Goal: Task Accomplishment & Management: Manage account settings

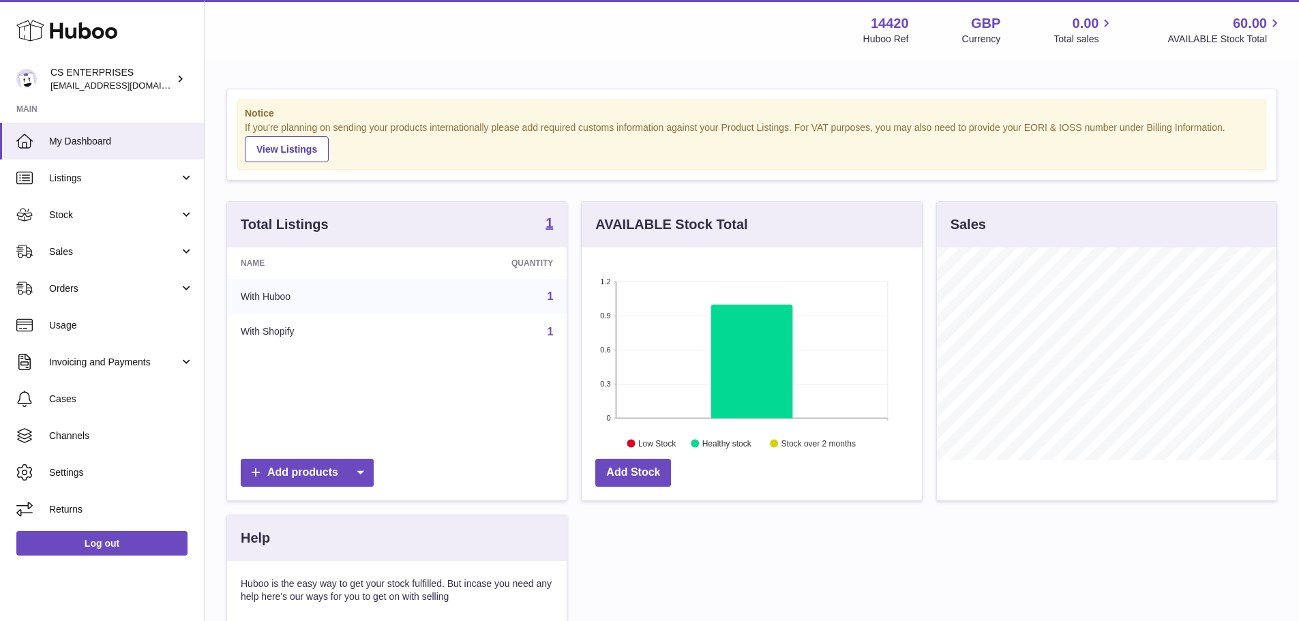
scroll to position [213, 340]
click at [70, 216] on span "Stock" at bounding box center [114, 215] width 130 height 13
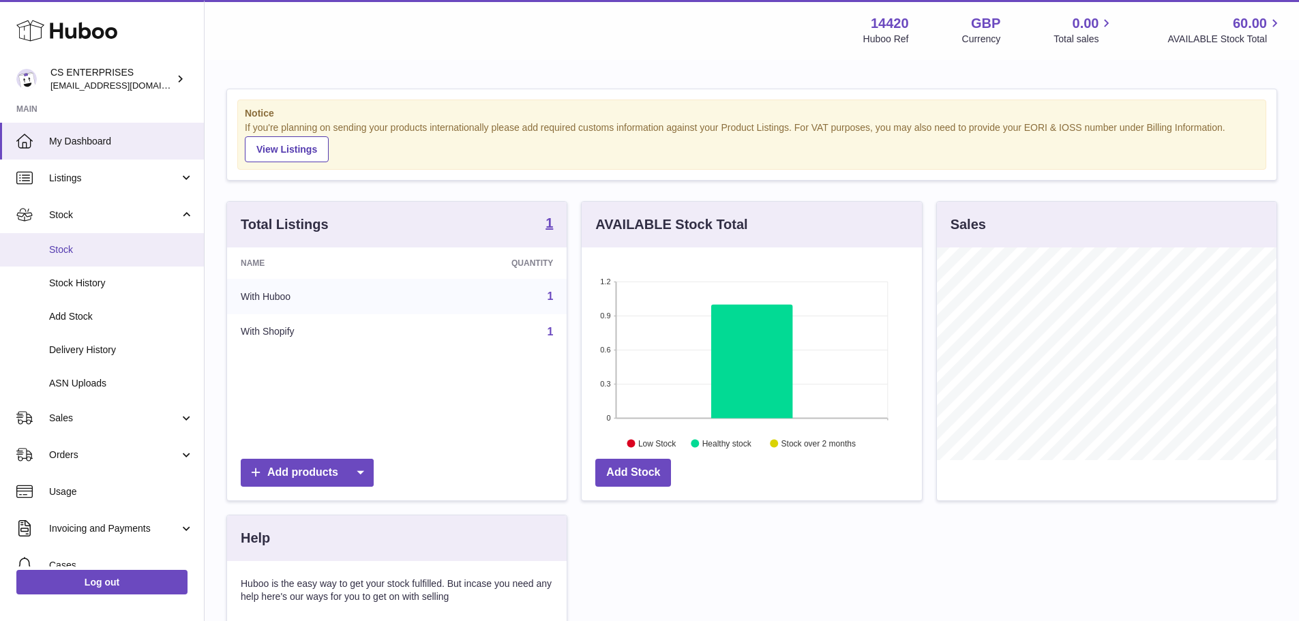
click at [92, 251] on span "Stock" at bounding box center [121, 249] width 145 height 13
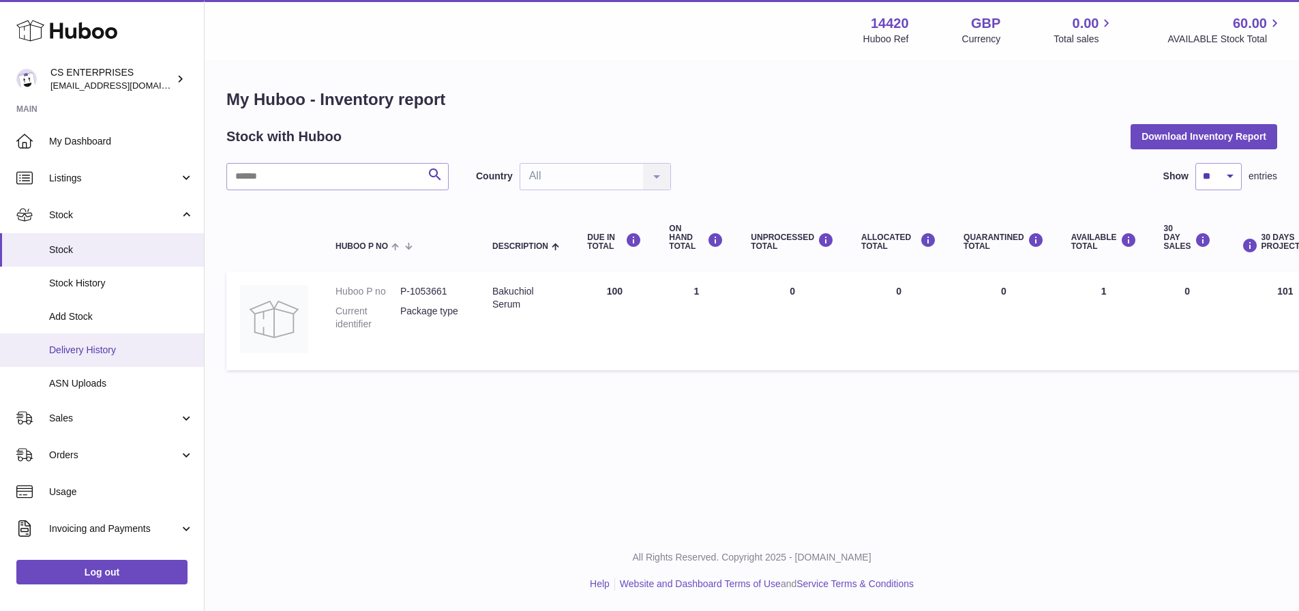
click at [102, 351] on span "Delivery History" at bounding box center [121, 350] width 145 height 13
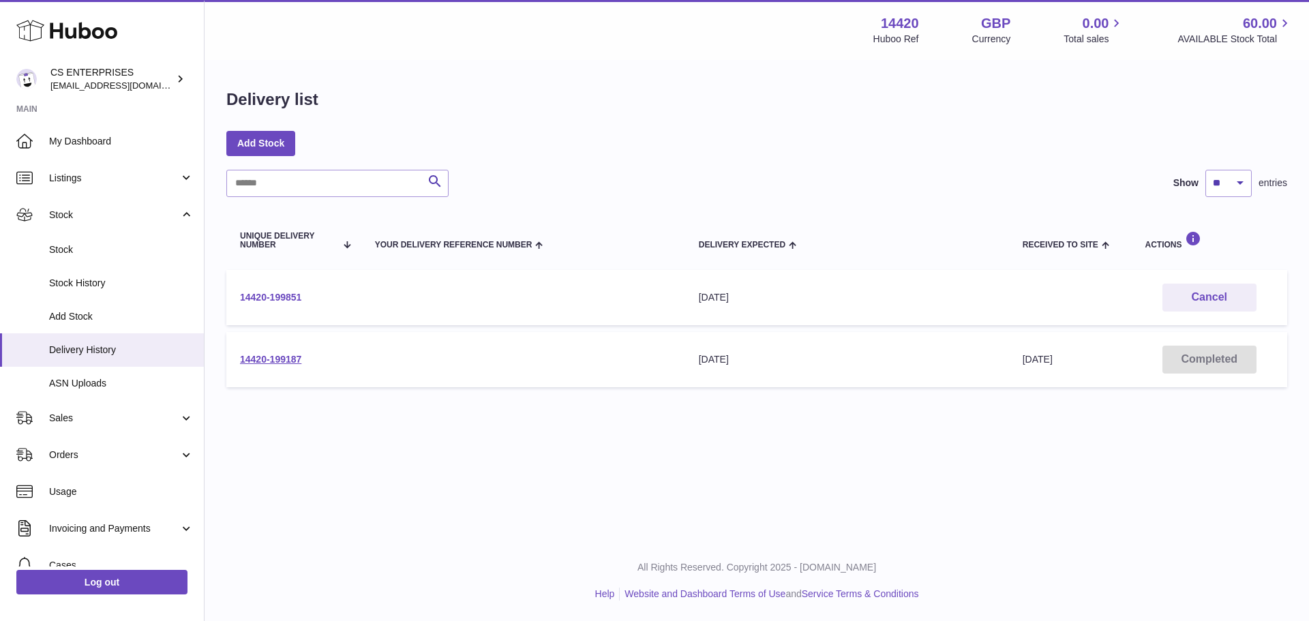
click at [274, 299] on link "14420-199851" at bounding box center [270, 297] width 61 height 11
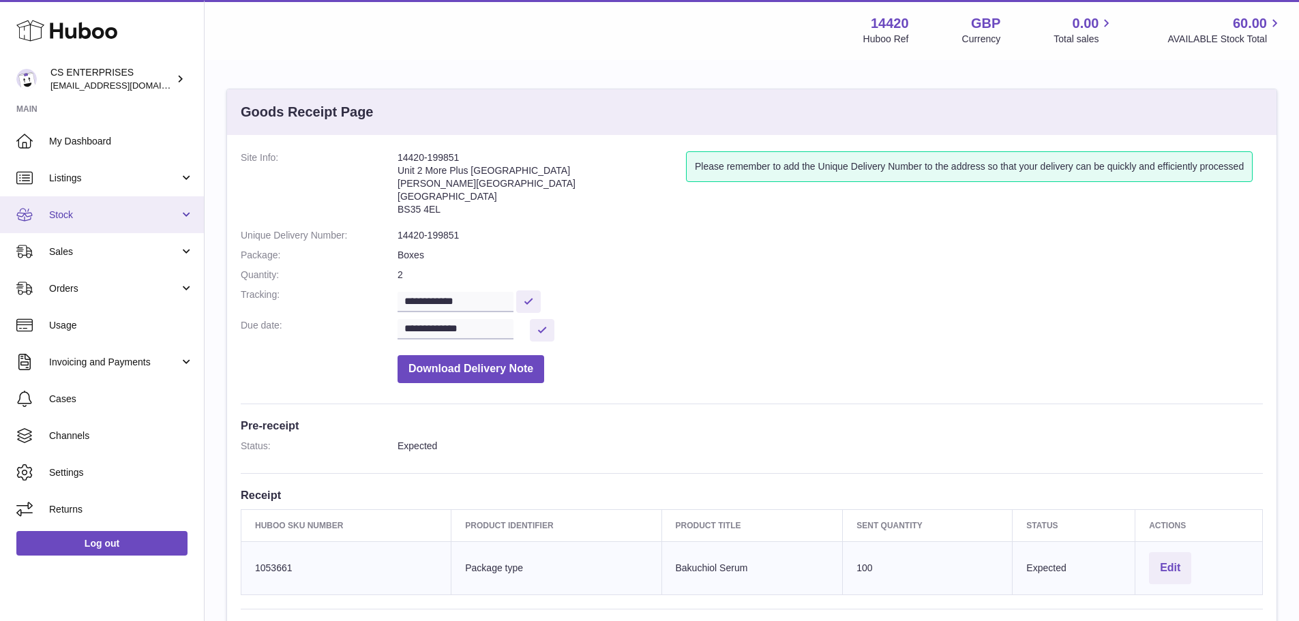
click at [108, 209] on span "Stock" at bounding box center [114, 215] width 130 height 13
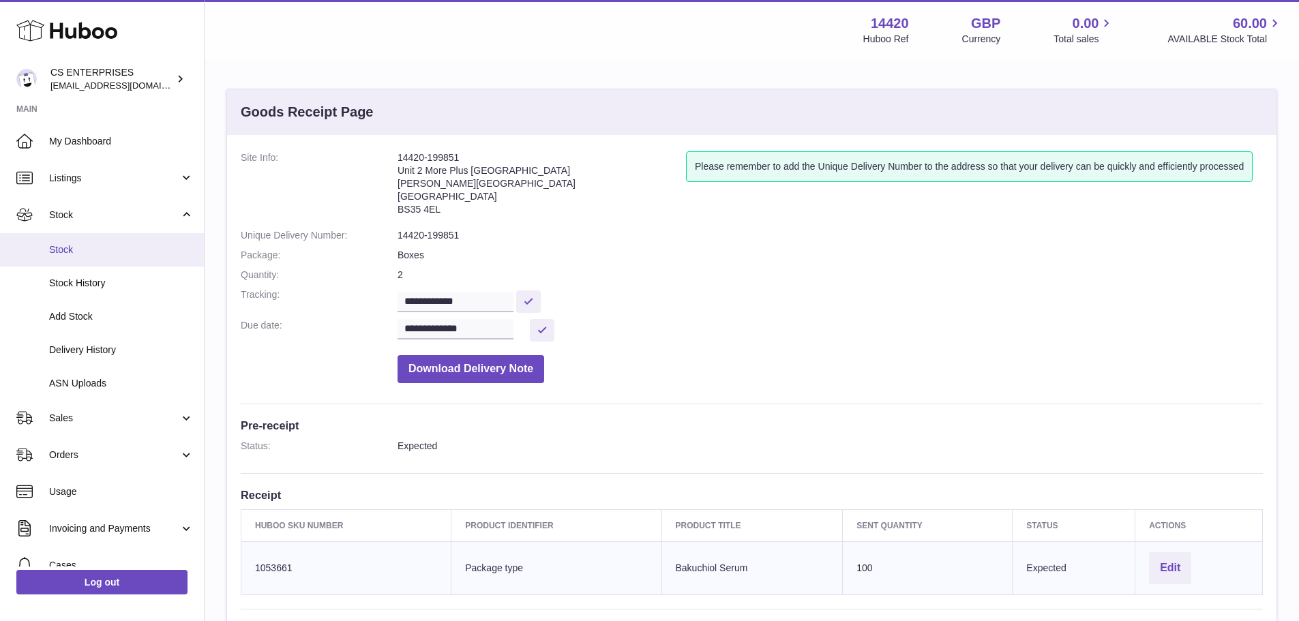
click at [108, 243] on span "Stock" at bounding box center [121, 249] width 145 height 13
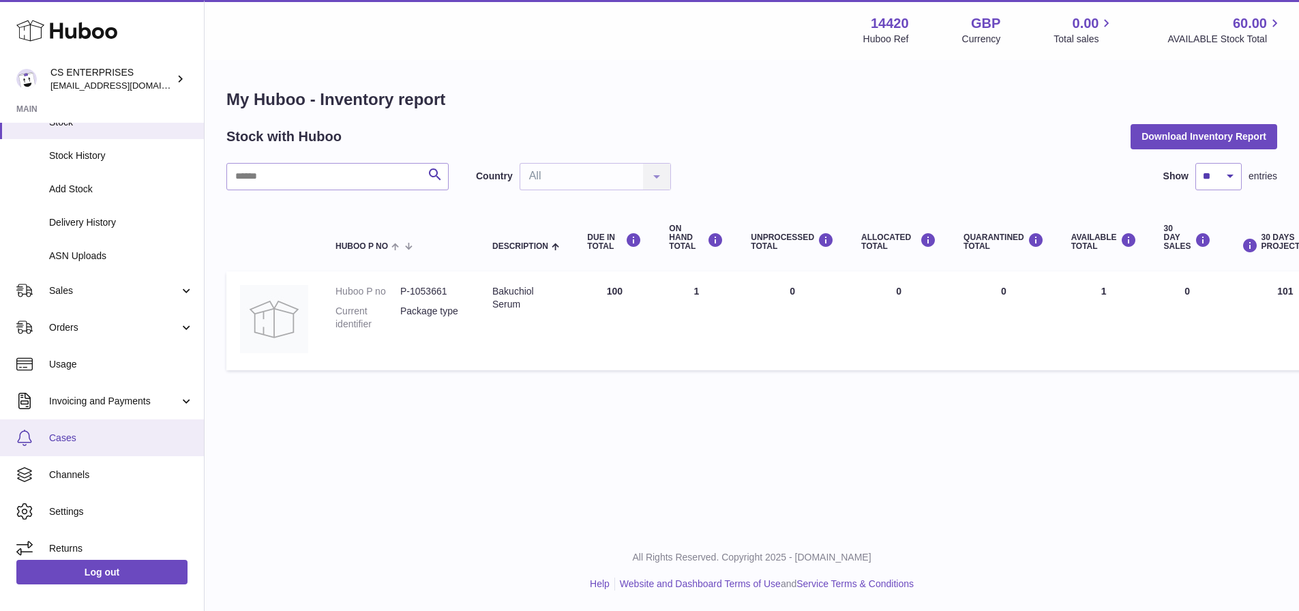
scroll to position [10, 0]
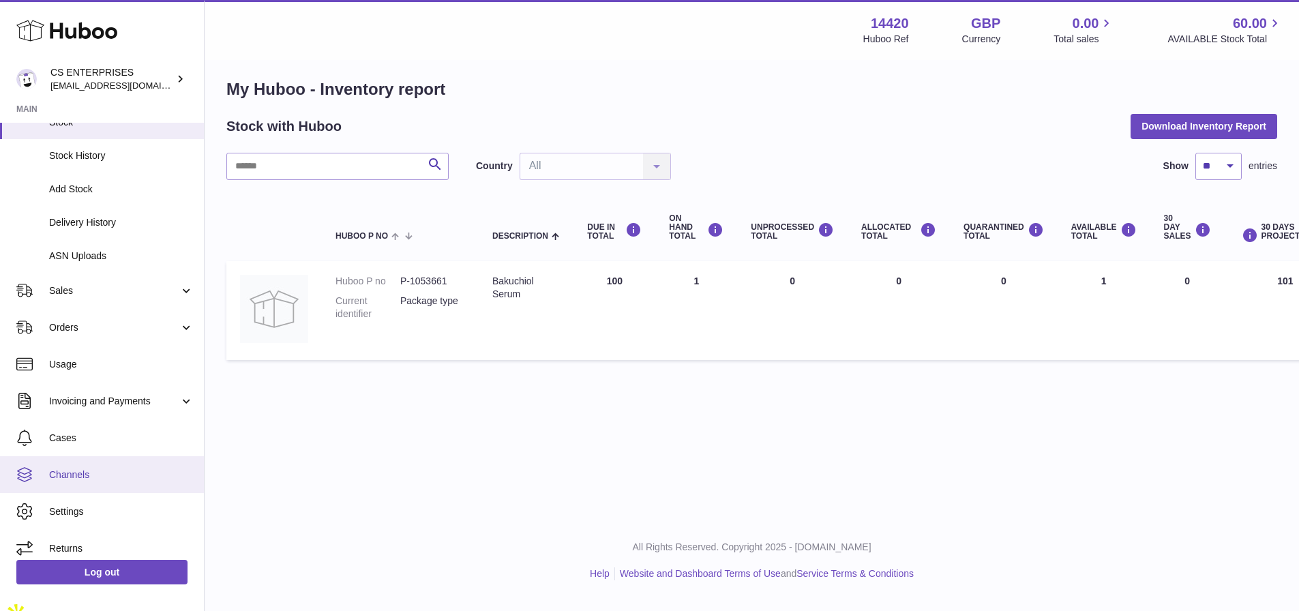
click at [106, 477] on span "Channels" at bounding box center [121, 474] width 145 height 13
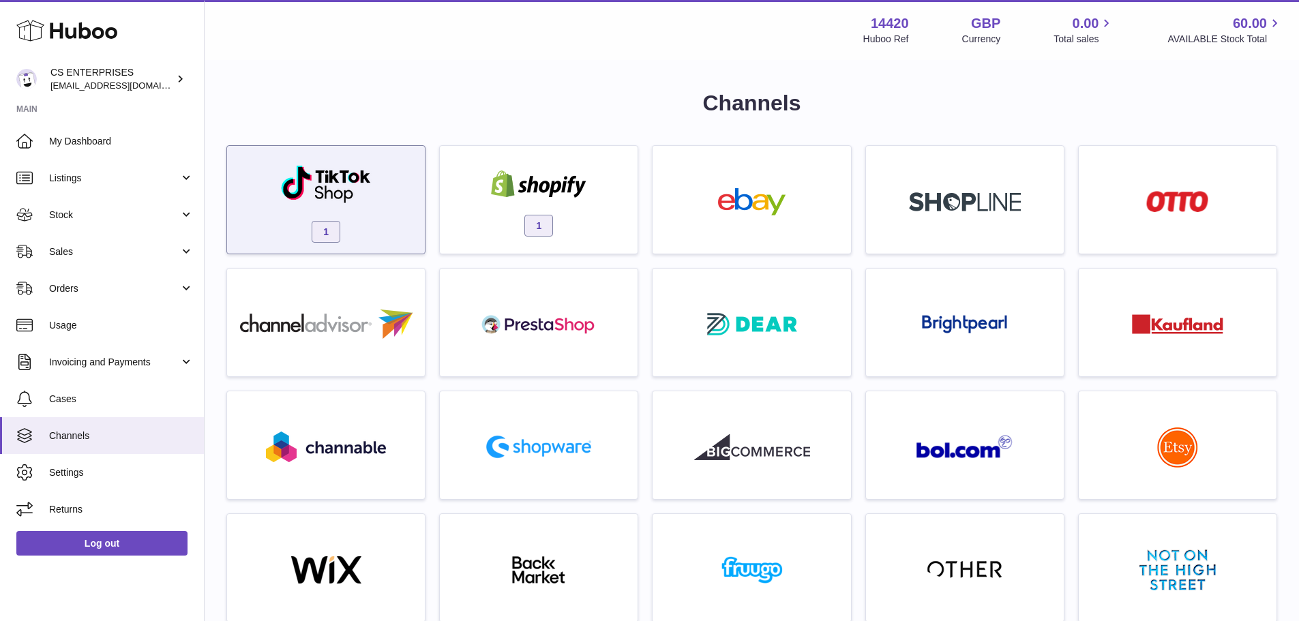
click at [336, 200] on img at bounding box center [326, 184] width 92 height 40
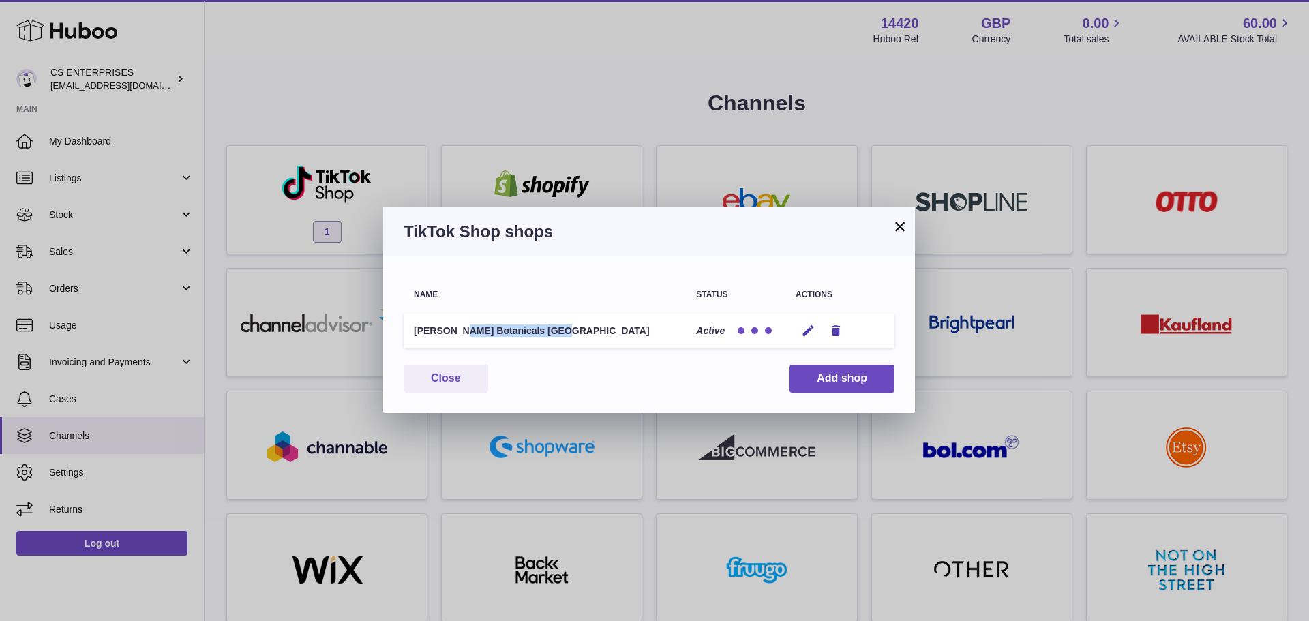
drag, startPoint x: 545, startPoint y: 322, endPoint x: 413, endPoint y: 329, distance: 131.8
click at [413, 329] on td "[PERSON_NAME] Botanicals [GEOGRAPHIC_DATA]" at bounding box center [545, 331] width 282 height 35
click at [892, 225] on button "×" at bounding box center [900, 226] width 16 height 16
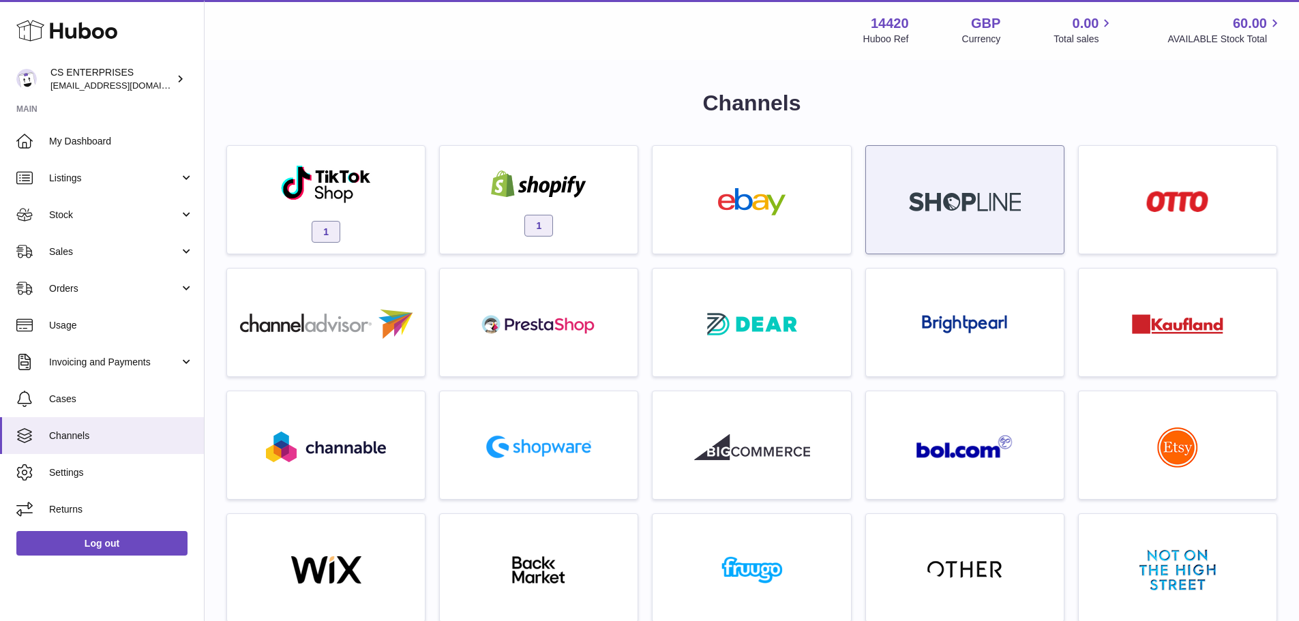
click at [951, 198] on img at bounding box center [965, 201] width 112 height 19
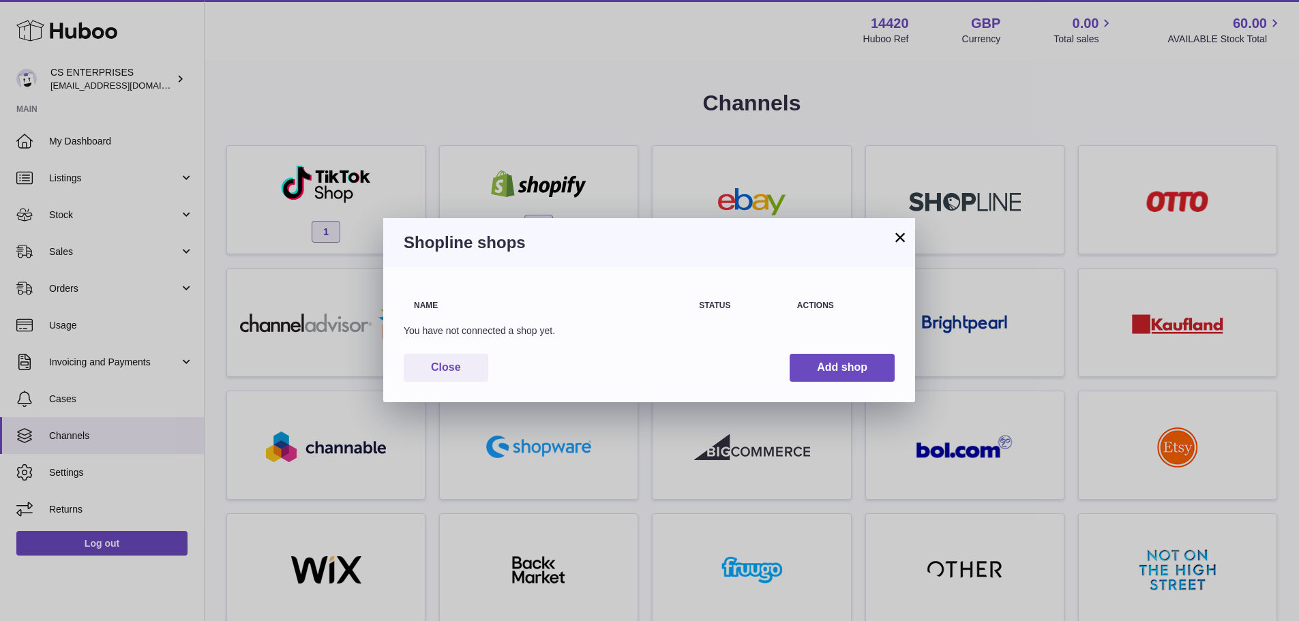
click at [934, 121] on div "× Shopline shops Name Status Actions You have not connected a shop yet. Close A…" at bounding box center [649, 310] width 1299 height 621
